Goal: Task Accomplishment & Management: Use online tool/utility

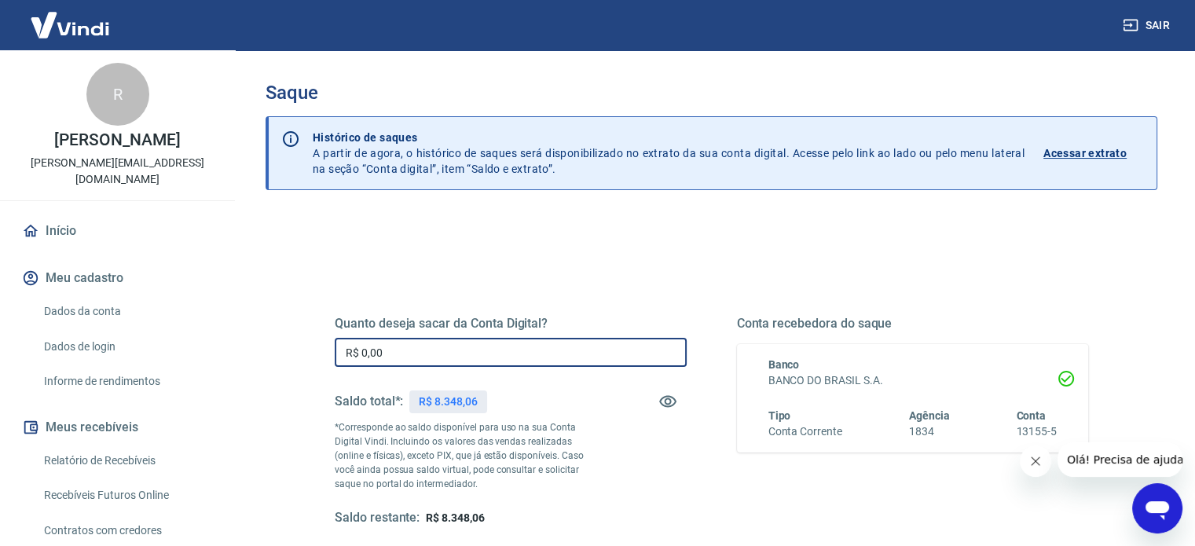
drag, startPoint x: 503, startPoint y: 346, endPoint x: 223, endPoint y: 348, distance: 279.6
click at [223, 348] on div "Sair R [PERSON_NAME] [PERSON_NAME][EMAIL_ADDRESS][DOMAIN_NAME] Início Meu cadas…" at bounding box center [597, 273] width 1195 height 546
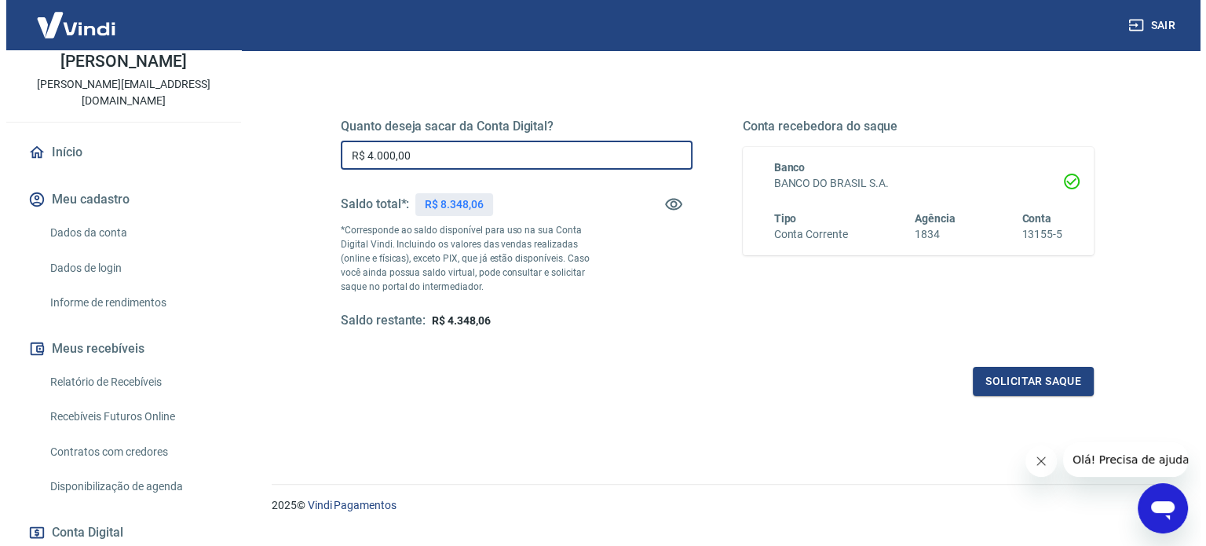
scroll to position [229, 0]
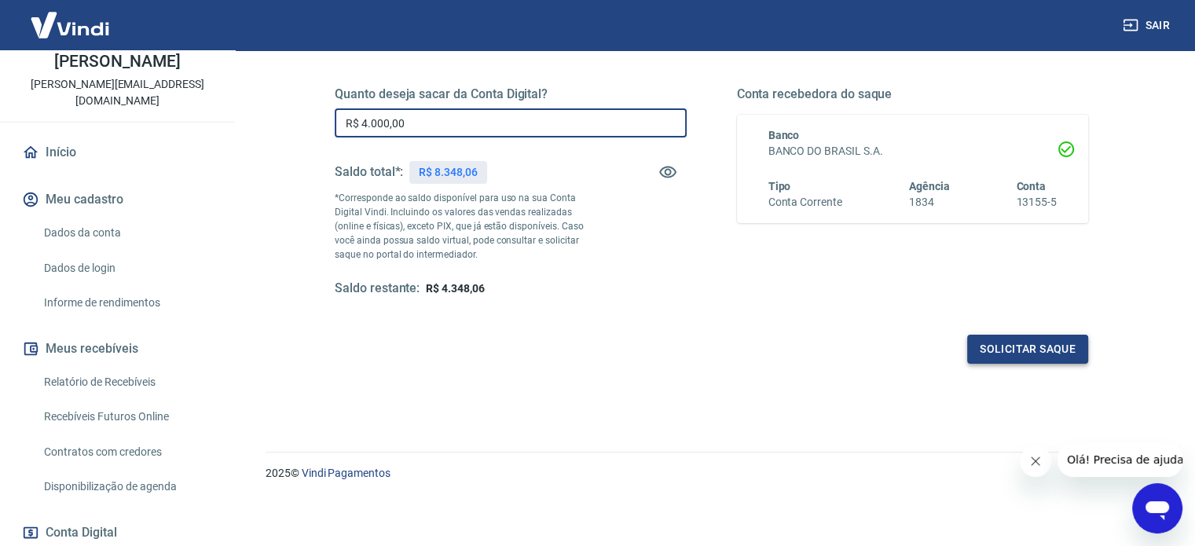
type input "R$ 4.000,00"
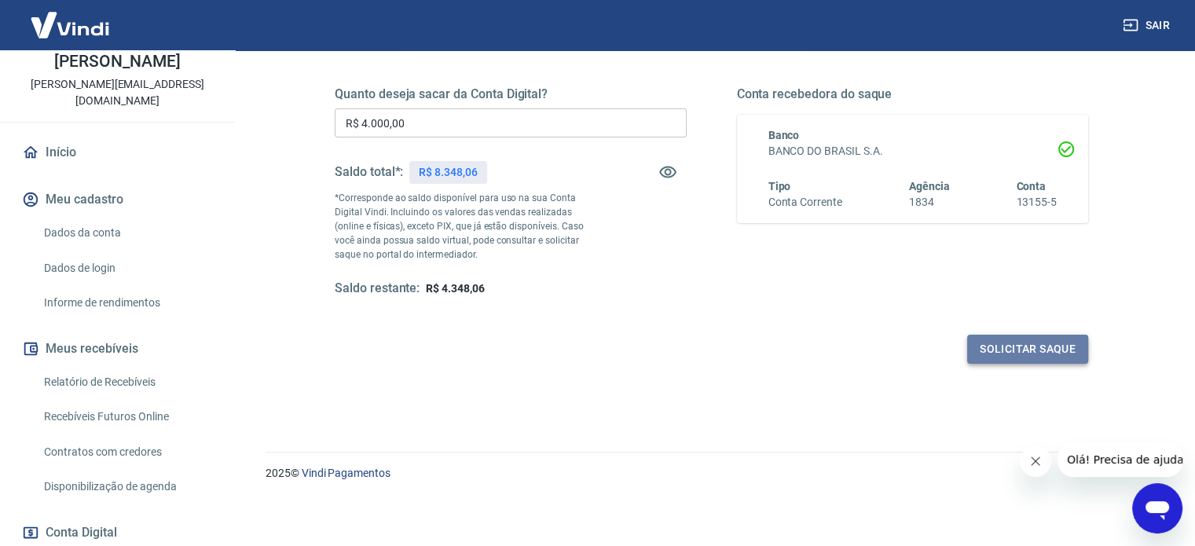
click at [1037, 353] on button "Solicitar saque" at bounding box center [1027, 349] width 121 height 29
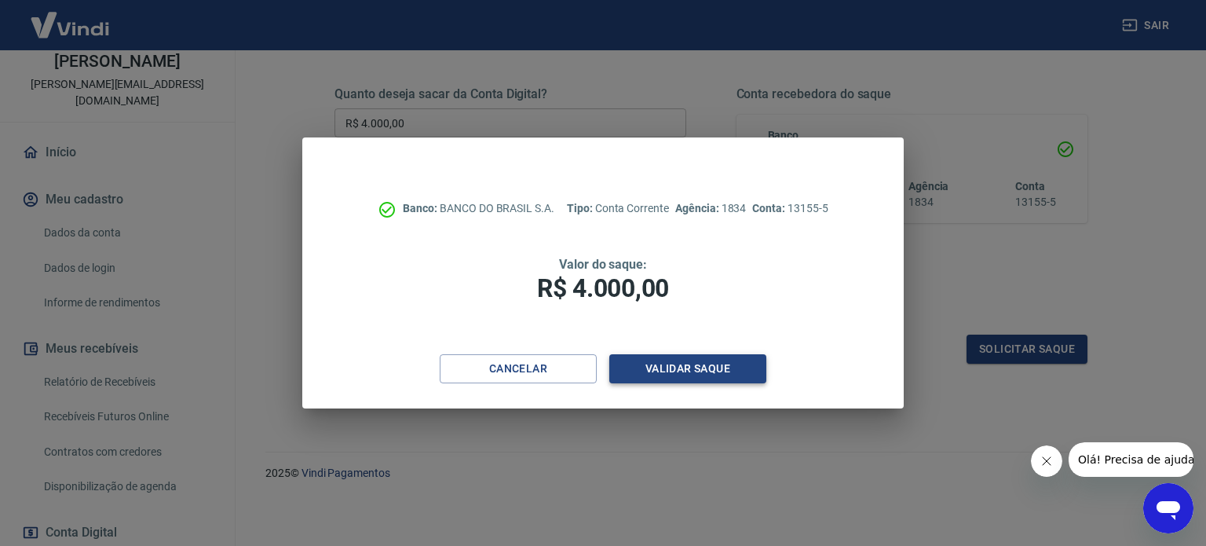
click at [683, 379] on button "Validar saque" at bounding box center [687, 368] width 157 height 29
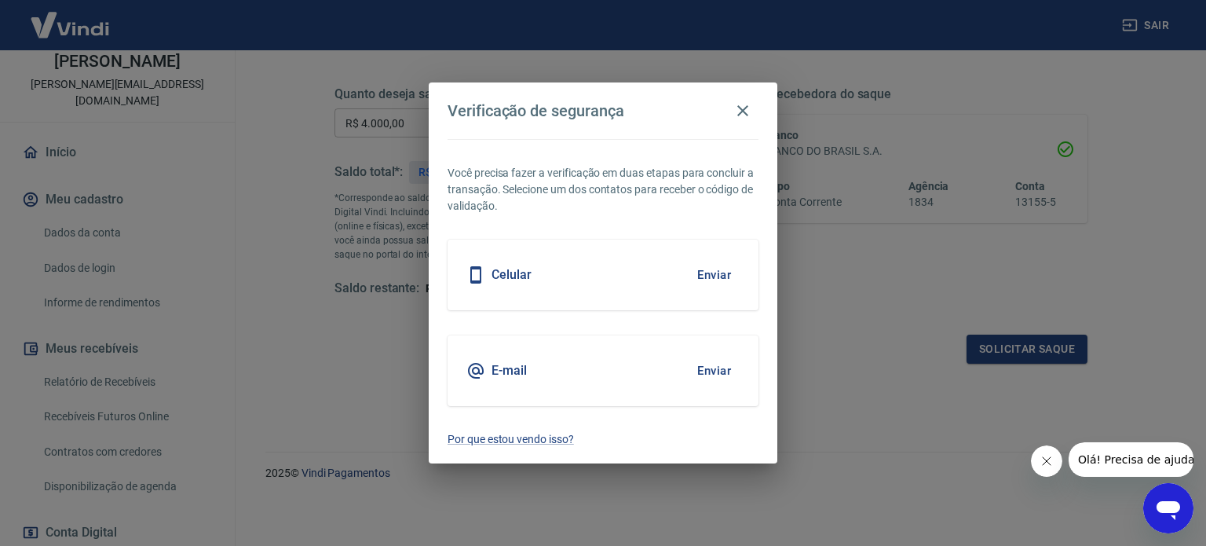
click at [712, 276] on button "Enviar" at bounding box center [714, 274] width 51 height 33
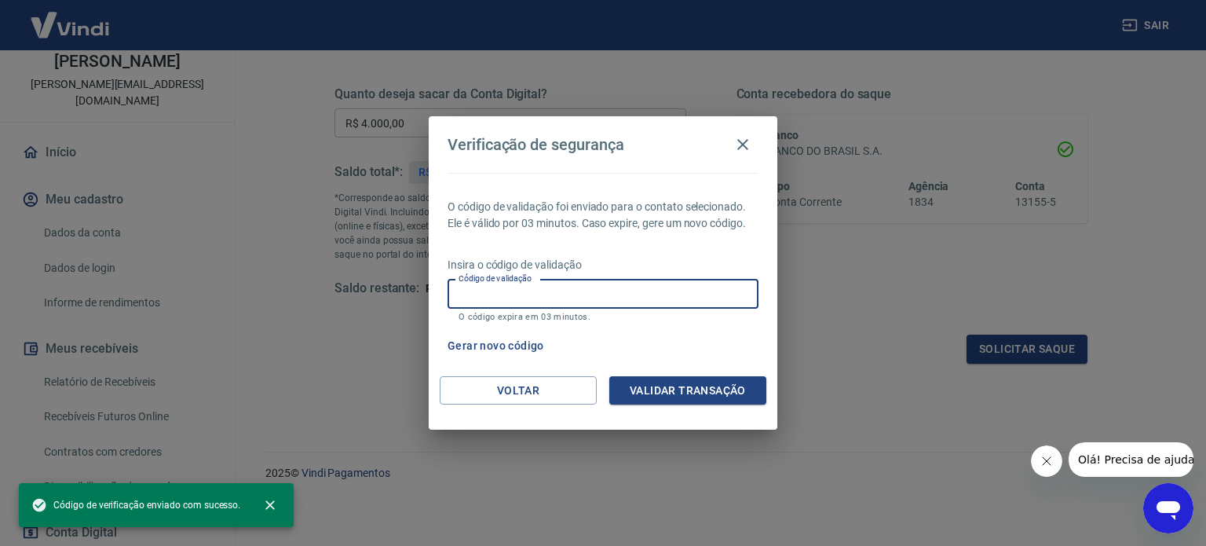
click at [634, 282] on input "Código de validação" at bounding box center [603, 294] width 311 height 29
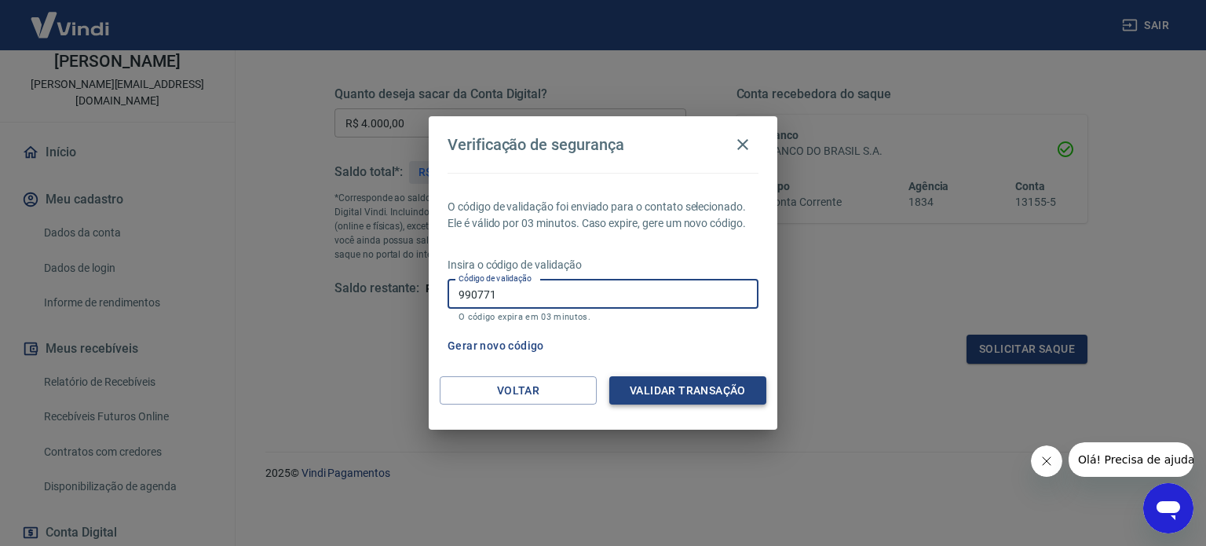
type input "990771"
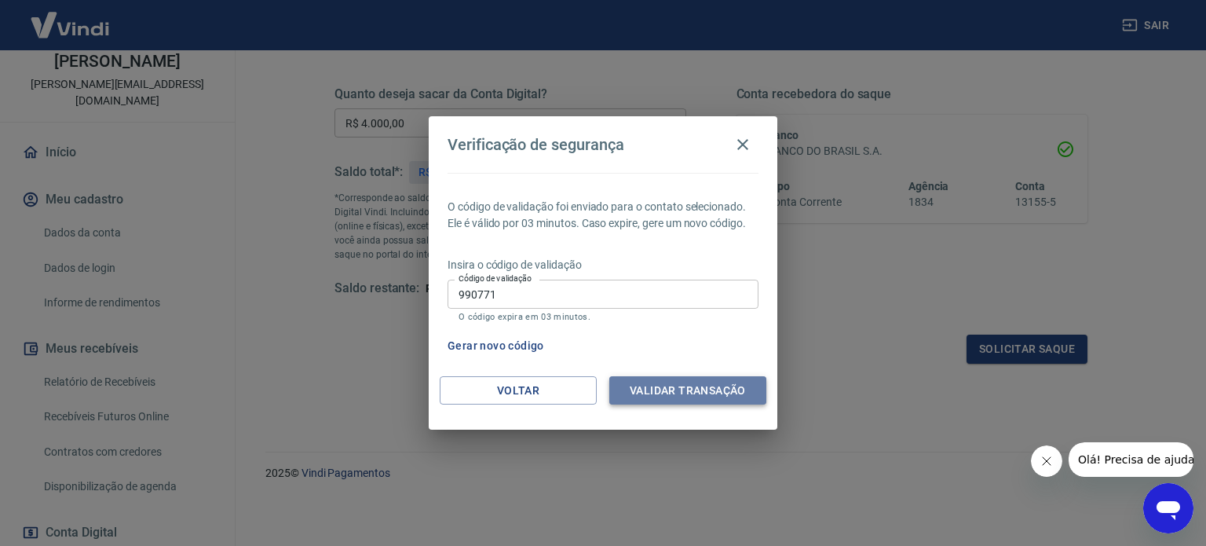
click at [690, 391] on button "Validar transação" at bounding box center [687, 390] width 157 height 29
